Goal: Complete application form: Complete application form

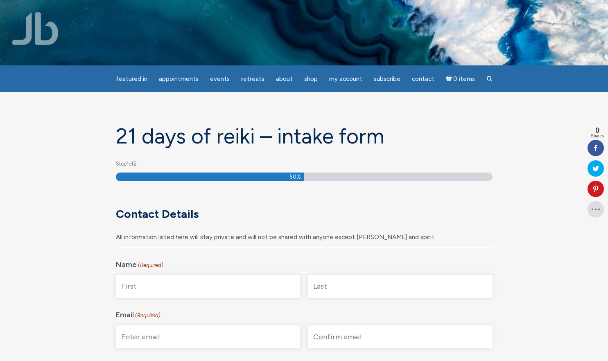
click at [195, 296] on input "First" at bounding box center [208, 286] width 185 height 23
type input "[PERSON_NAME]"
click at [385, 284] on input "Last" at bounding box center [400, 286] width 185 height 23
type input "[PERSON_NAME]"
click at [215, 335] on input "Enter Email" at bounding box center [208, 337] width 185 height 23
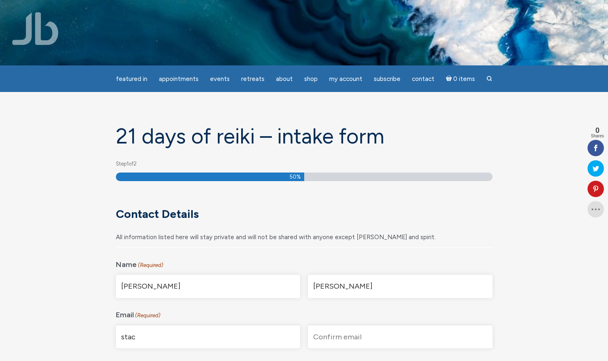
type input "[EMAIL_ADDRESS][DOMAIN_NAME]"
type input "[STREET_ADDRESS]"
type input "[GEOGRAPHIC_DATA][PERSON_NAME]"
type input "CA"
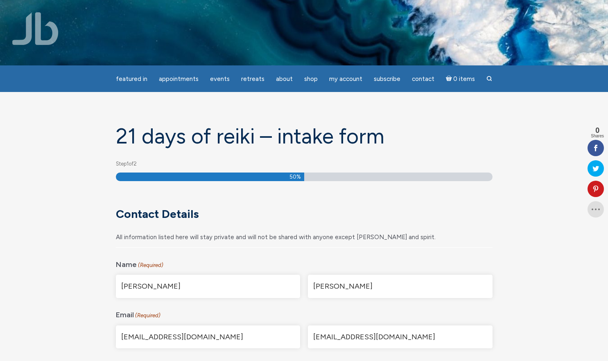
type input "90405"
select select "[GEOGRAPHIC_DATA]"
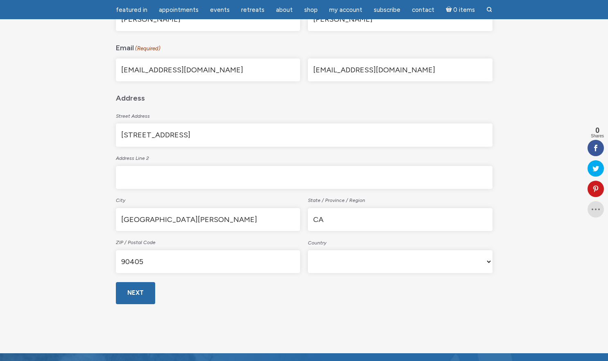
scroll to position [243, 0]
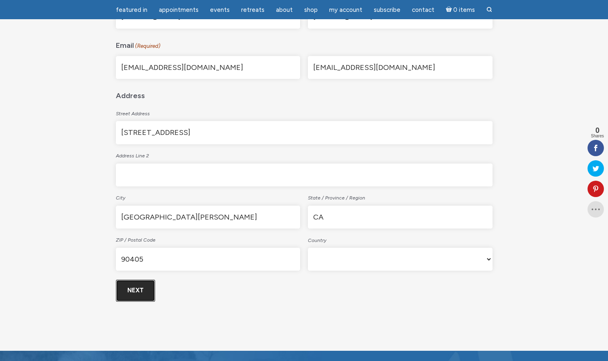
click at [143, 291] on input "Next" at bounding box center [135, 291] width 39 height 22
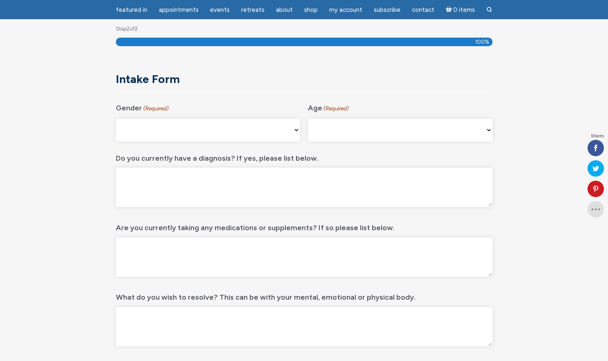
scroll to position [109, 0]
click at [152, 135] on select "Male Female Non-binary Agender My gender isn't listed Prefer Not to Answer" at bounding box center [208, 129] width 185 height 23
select select "[DEMOGRAPHIC_DATA]"
click at [116, 118] on select "Male Female Non-binary Agender My gender isn't listed Prefer Not to Answer" at bounding box center [208, 129] width 185 height 23
click at [323, 132] on select "16-24 25-34 35-44 45-54 55-64 65+" at bounding box center [400, 129] width 185 height 23
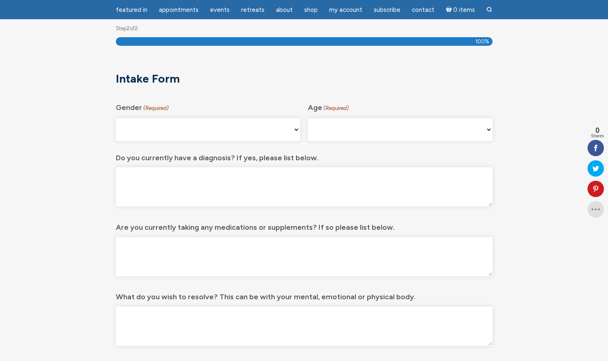
select select "45-54"
click at [308, 118] on select "16-24 25-34 35-44 45-54 55-64 65+" at bounding box center [400, 129] width 185 height 23
click at [259, 185] on textarea "Do you currently have a diagnosis? If yes, please list below." at bounding box center [304, 186] width 376 height 39
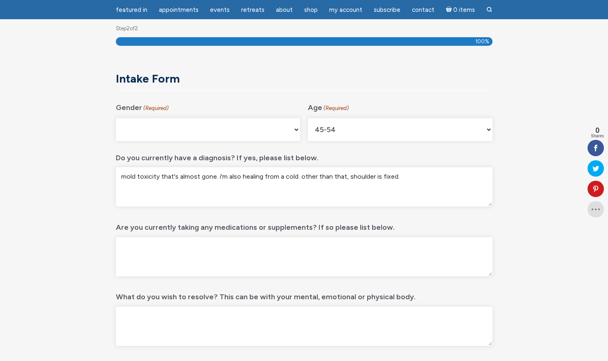
type textarea "mold toxicity that's almost gone. i'm also healing from a cold. other than that…"
click at [181, 253] on textarea "Are you currently taking any medications or supplements? If so please list belo…" at bounding box center [304, 256] width 376 height 39
type textarea "1"
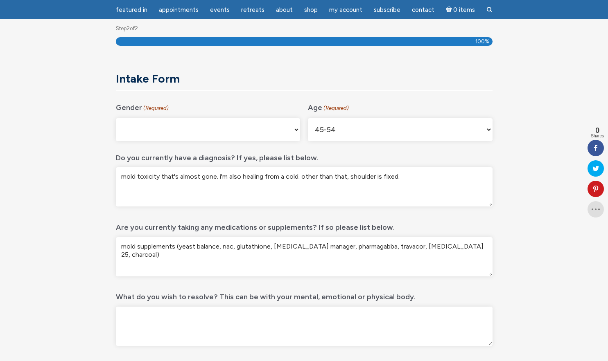
type textarea "mold supplements (yeast balance, nac, glutathione, cortisol manager, pharmagabb…"
click at [373, 190] on textarea "mold toxicity that's almost gone. i'm also healing from a cold. other than that…" at bounding box center [304, 186] width 376 height 39
click at [412, 180] on textarea "mold toxicity that's almost gone. i'm also healing from a cold. other than that…" at bounding box center [304, 186] width 376 height 39
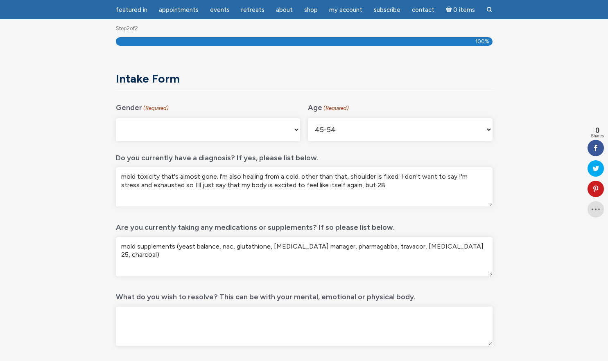
click at [482, 178] on textarea "mold toxicity that's almost gone. i'm also healing from a cold. other than that…" at bounding box center [304, 186] width 376 height 39
click at [398, 184] on textarea "mold toxicity that's almost gone. i'm also healing from a cold. other than that…" at bounding box center [304, 186] width 376 height 39
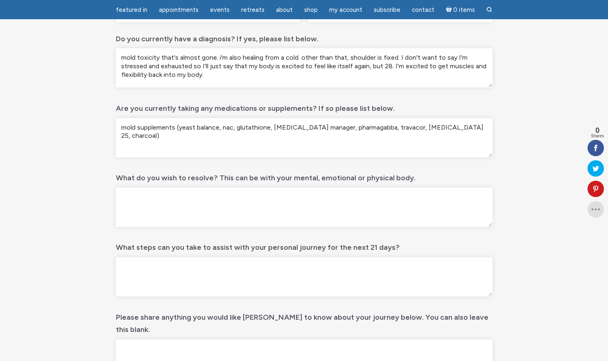
scroll to position [228, 0]
type textarea "mold toxicity that's almost gone. i'm also healing from a cold. other than that…"
click at [284, 197] on textarea "What do you wish to resolve? This can be with your mental, emotional or physica…" at bounding box center [304, 206] width 376 height 39
click at [243, 198] on textarea "I want this freaking divorce to be finished with all the money found, all the" at bounding box center [304, 206] width 376 height 39
click at [141, 197] on textarea "I want this freaking divorce to be finished with all the money found, all the" at bounding box center [304, 206] width 376 height 39
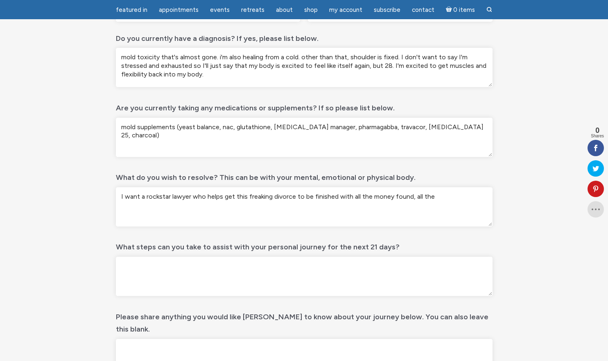
click at [307, 199] on textarea "I want a rockstar lawyer who helps get this freaking divorce to be finished wit…" at bounding box center [304, 206] width 376 height 39
click at [417, 197] on textarea "I want a rockstar lawyer who helps get this freaking divorce finished with all …" at bounding box center [304, 206] width 376 height 39
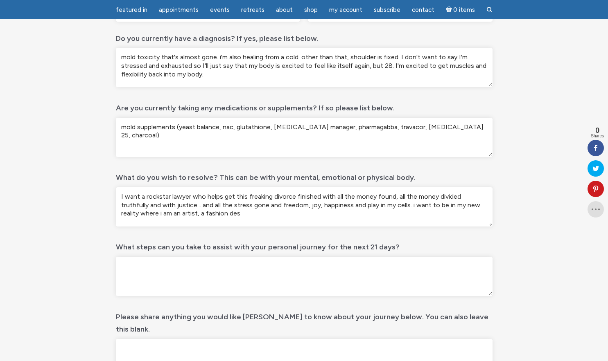
click at [159, 213] on textarea "I want a rockstar lawyer who helps get this freaking divorce finished with all …" at bounding box center [304, 206] width 376 height 39
click at [215, 215] on textarea "I want a rockstar lawyer who helps get this freaking divorce finished with all …" at bounding box center [304, 206] width 376 height 39
click at [284, 213] on textarea "I want a rockstar lawyer who helps get this freaking divorce finished with all …" at bounding box center [304, 206] width 376 height 39
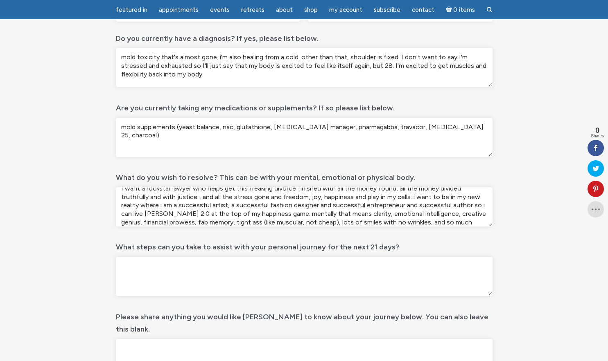
scroll to position [17, 0]
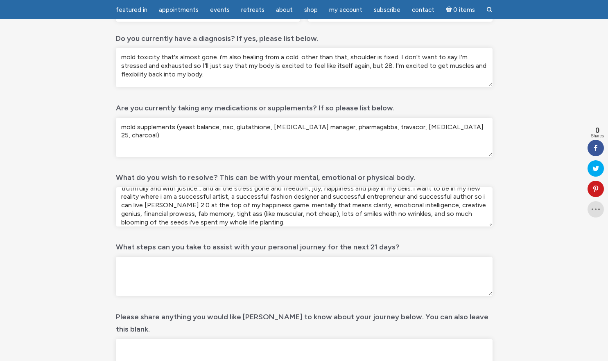
type textarea "I want a rockstar lawyer who helps get this freaking divorce finished with all …"
click at [268, 270] on textarea "What steps can you take to assist with your personal journey for the next 21 da…" at bounding box center [304, 276] width 376 height 39
type textarea "k"
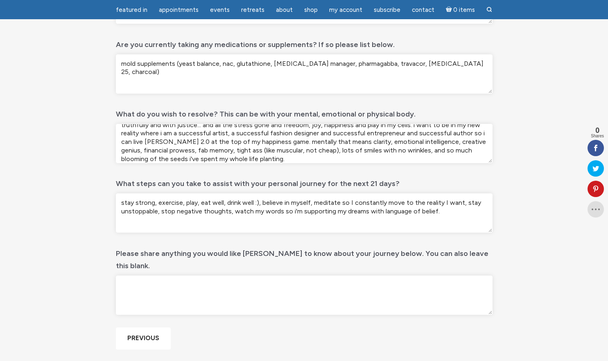
scroll to position [299, 0]
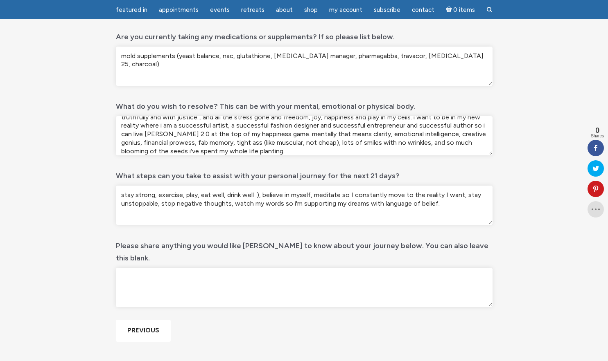
type textarea "stay strong, exercise, play, eat well, drink well :), believe in myself, medita…"
drag, startPoint x: 217, startPoint y: 291, endPoint x: 216, endPoint y: 282, distance: 9.1
click at [217, 291] on textarea "Please share anything you would like [PERSON_NAME] to know about your journey b…" at bounding box center [304, 287] width 376 height 39
type textarea "j"
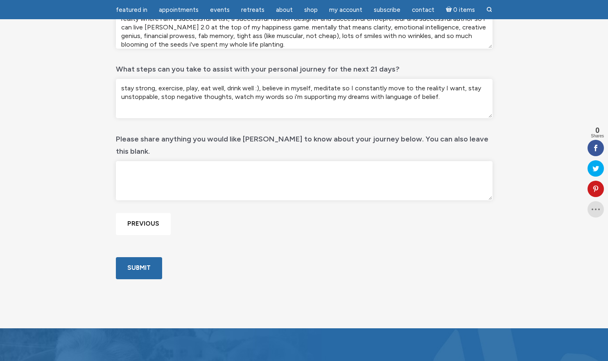
scroll to position [406, 0]
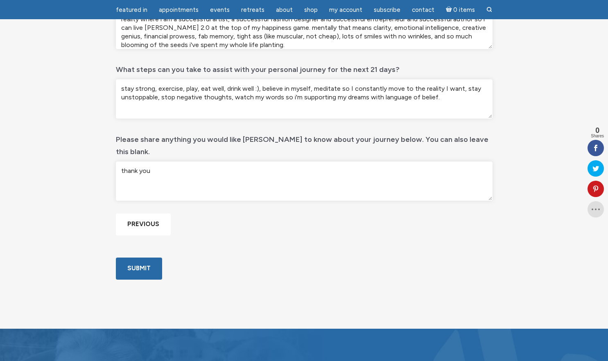
click at [246, 162] on textarea "thank you" at bounding box center [304, 181] width 376 height 39
type textarea "thank you and i appreciate you"
click at [137, 279] on input "Submit" at bounding box center [139, 269] width 46 height 22
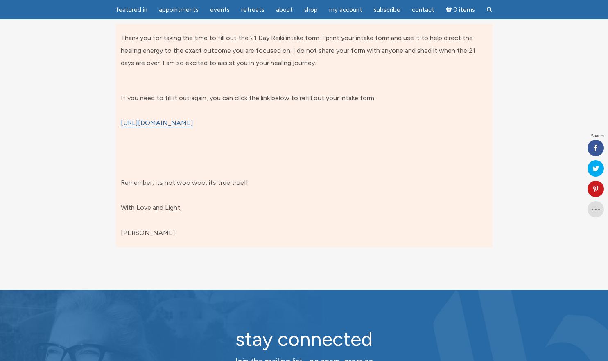
scroll to position [109, 0]
